Goal: Transaction & Acquisition: Purchase product/service

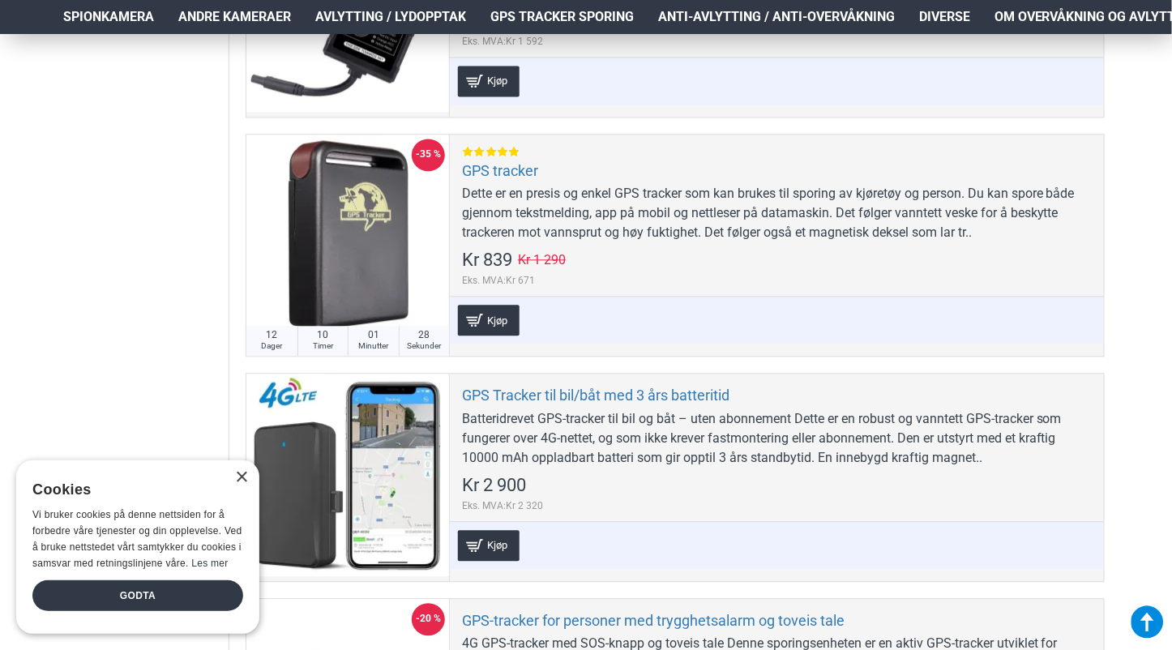
scroll to position [892, 0]
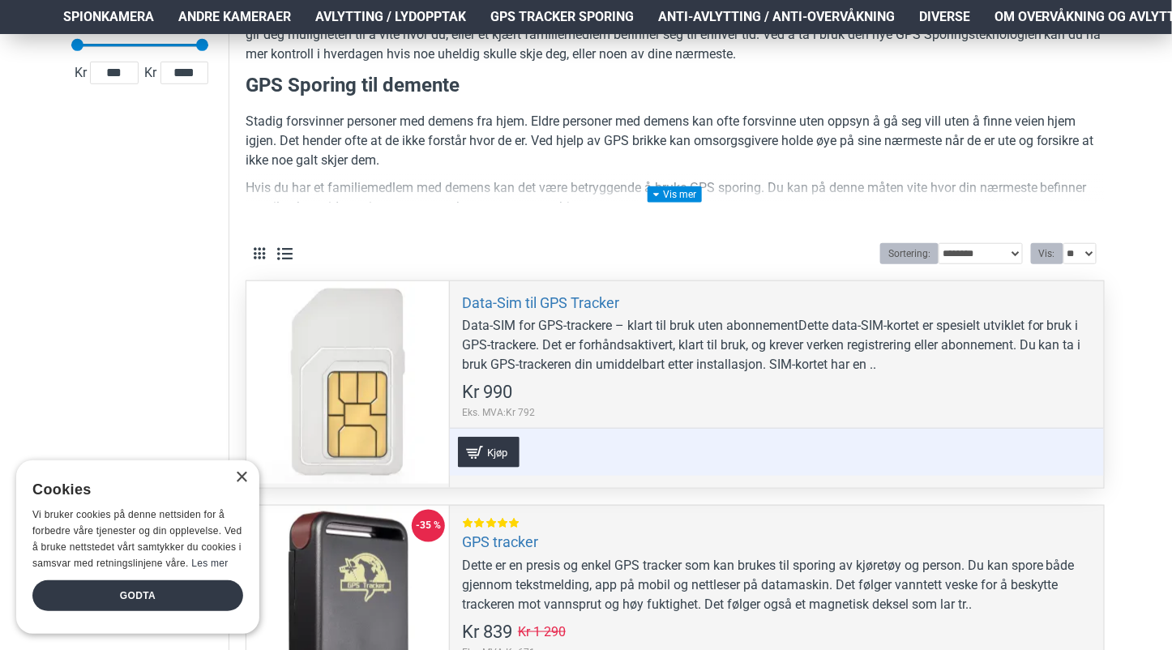
scroll to position [162, 0]
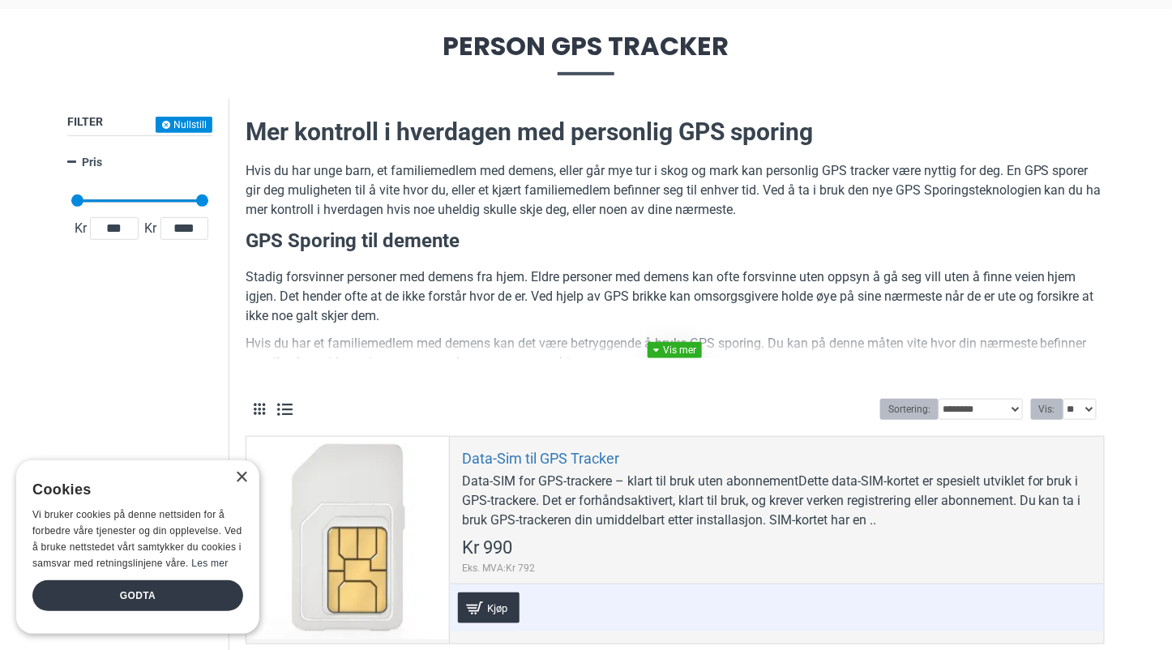
click at [674, 350] on link at bounding box center [675, 350] width 54 height 16
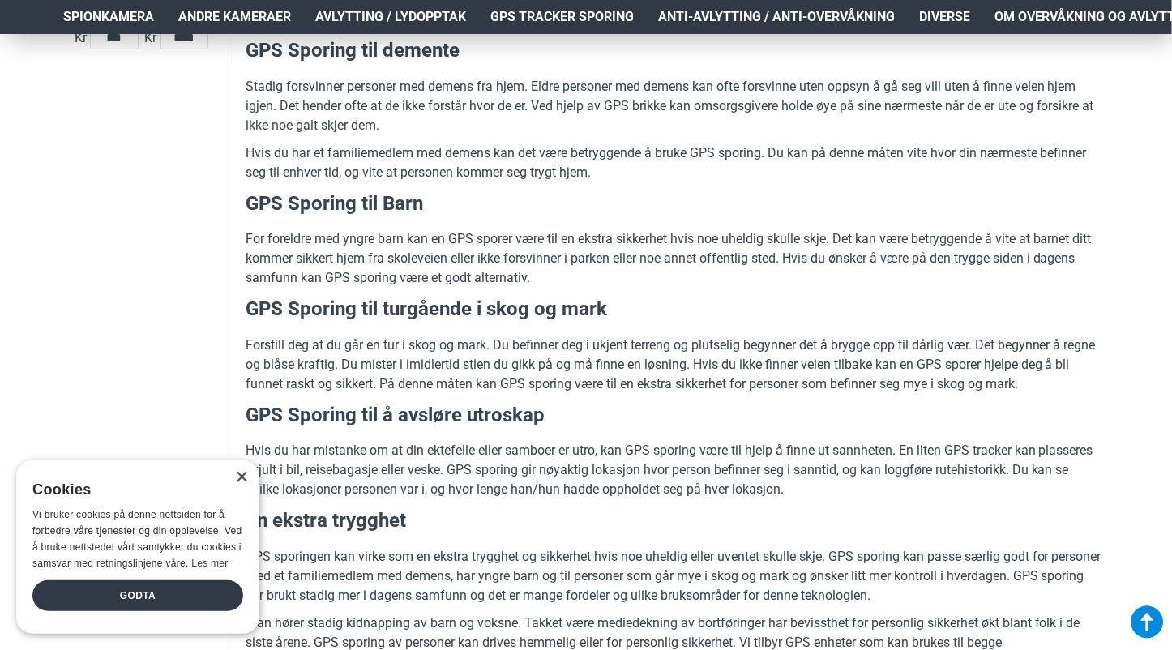
scroll to position [405, 0]
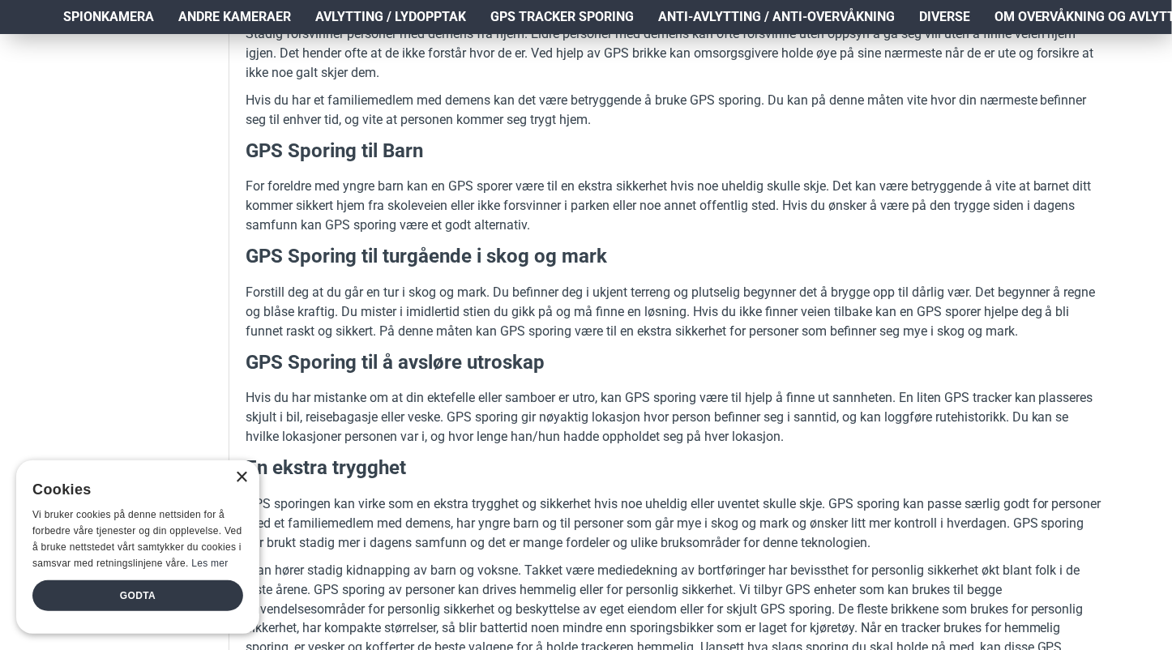
click at [240, 481] on div "×" at bounding box center [241, 478] width 12 height 12
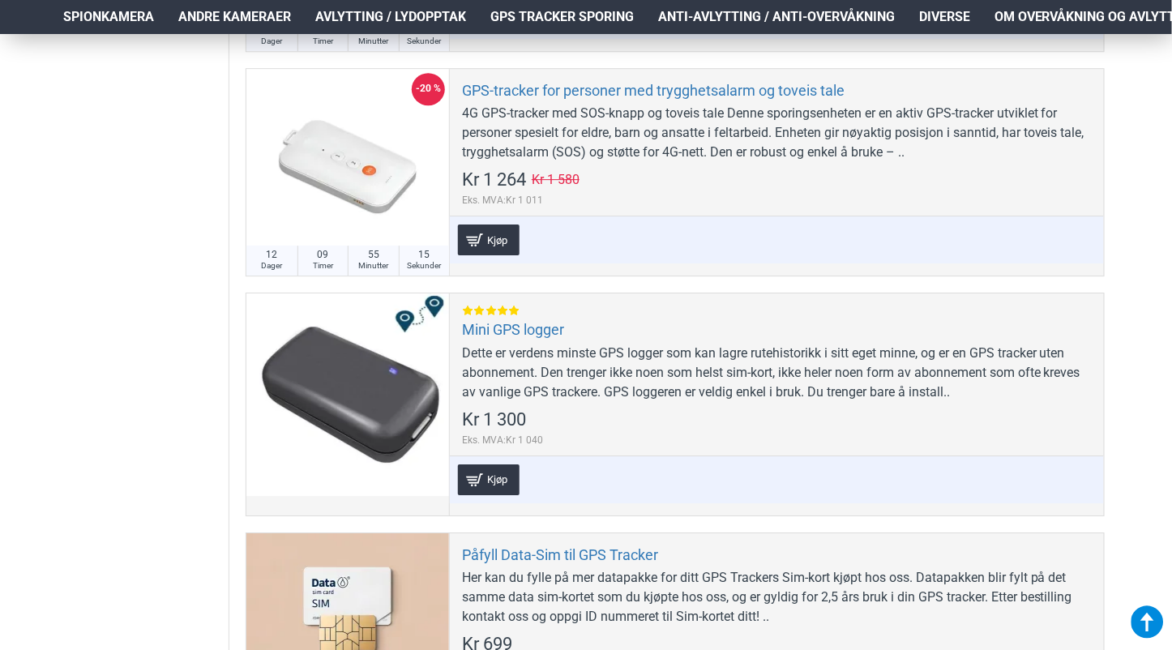
scroll to position [1621, 0]
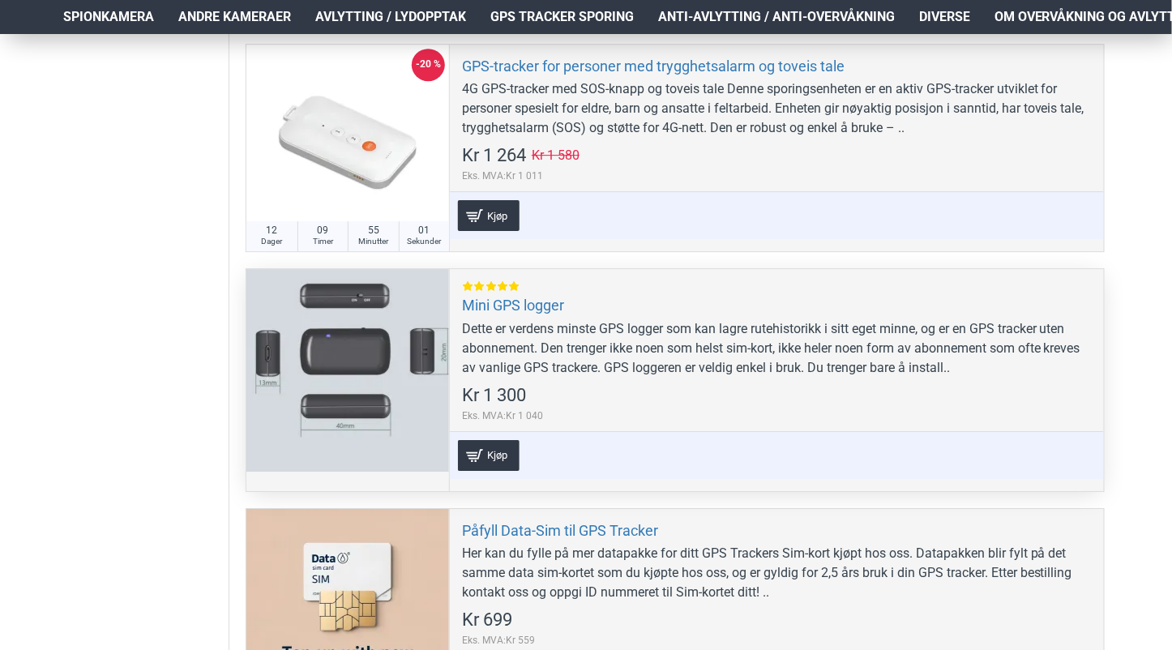
click at [339, 371] on div at bounding box center [347, 370] width 203 height 203
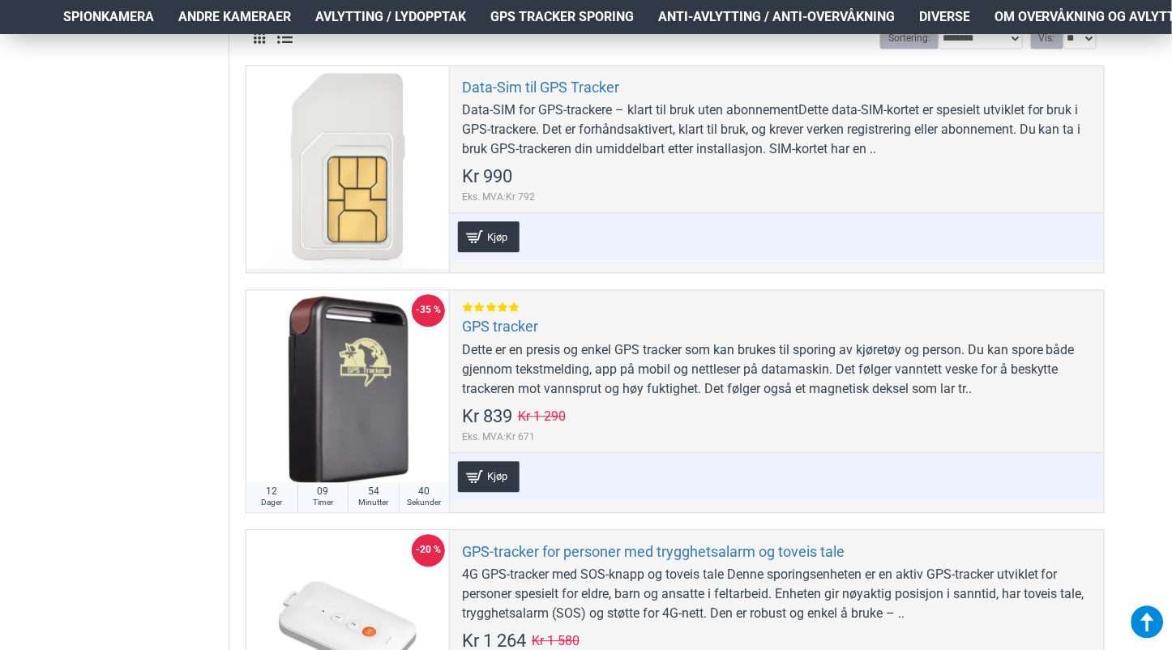
scroll to position [1054, 0]
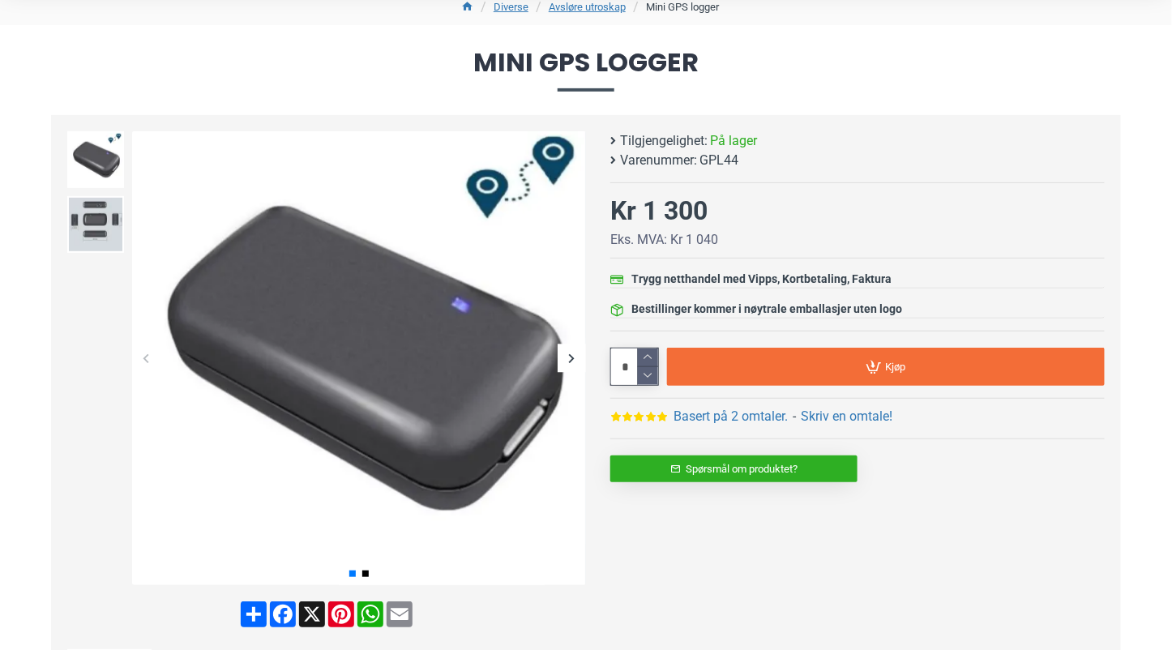
scroll to position [162, 0]
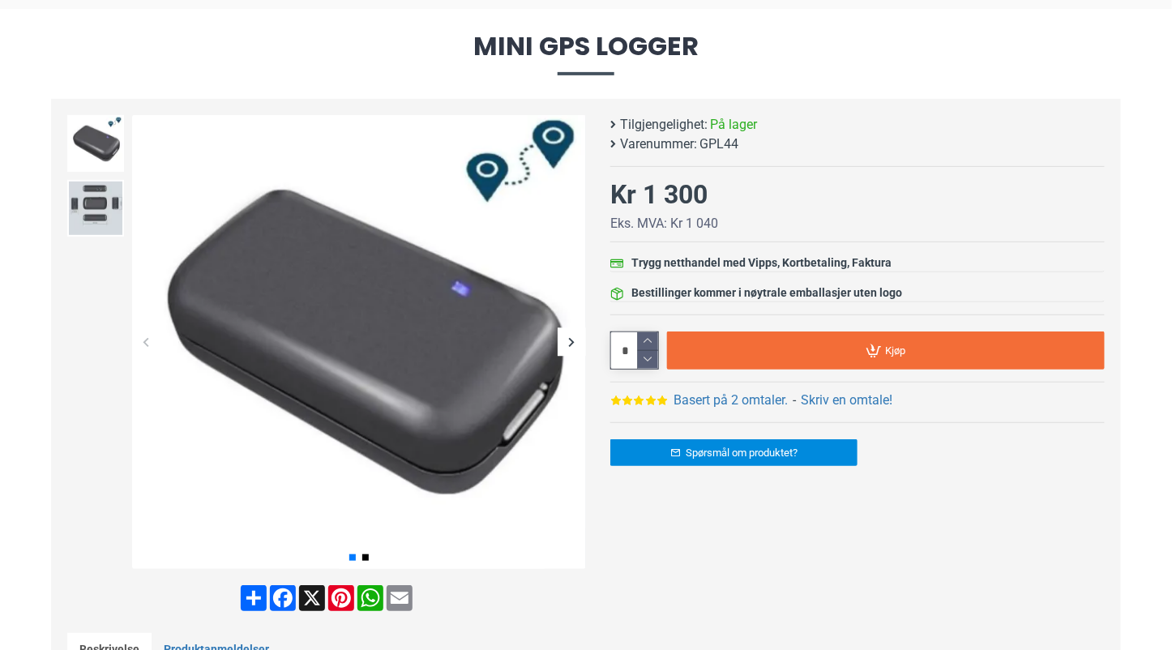
drag, startPoint x: 768, startPoint y: 397, endPoint x: 768, endPoint y: 409, distance: 12.2
click at [768, 397] on link "Basert på 2 omtaler." at bounding box center [731, 400] width 114 height 19
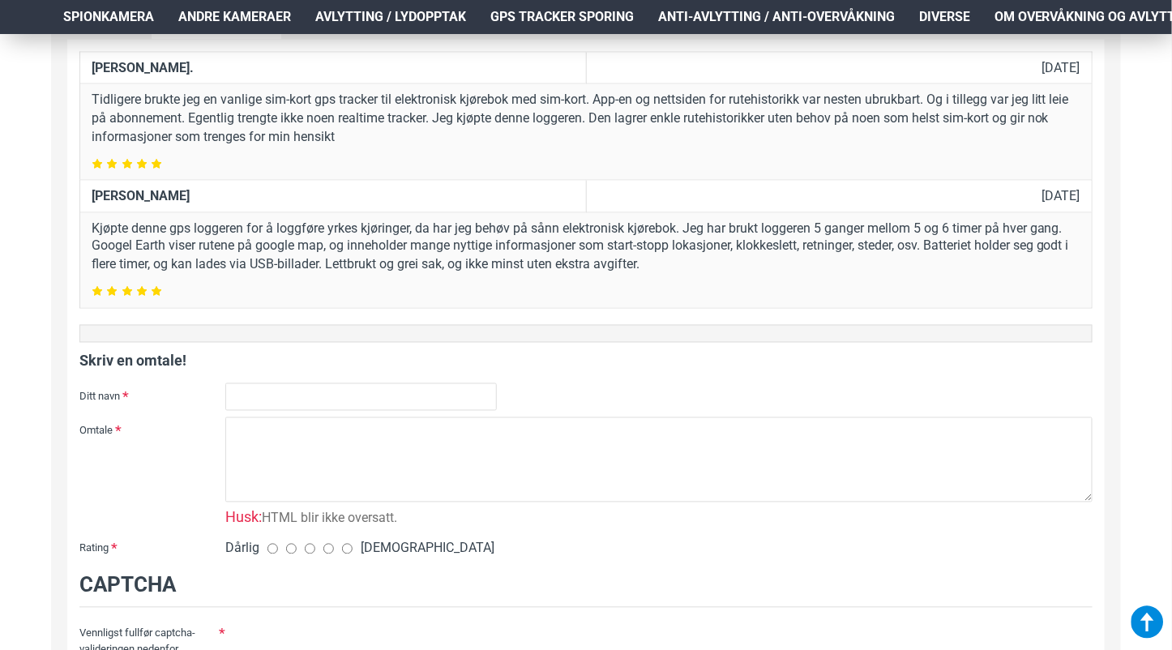
scroll to position [931, 0]
